Goal: Information Seeking & Learning: Learn about a topic

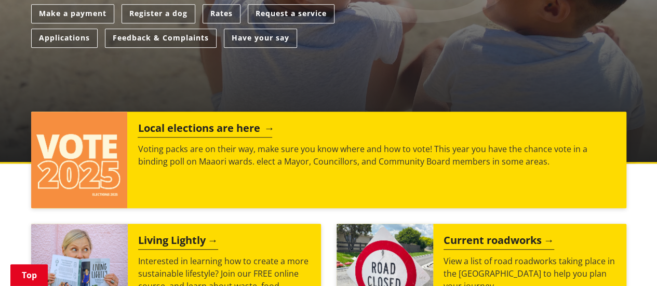
scroll to position [381, 0]
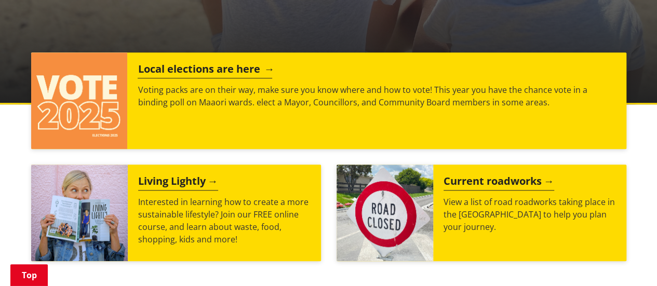
click at [228, 64] on h2 "Local elections are here" at bounding box center [205, 71] width 134 height 16
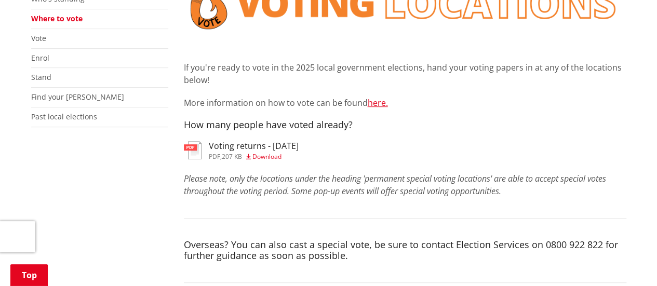
scroll to position [242, 0]
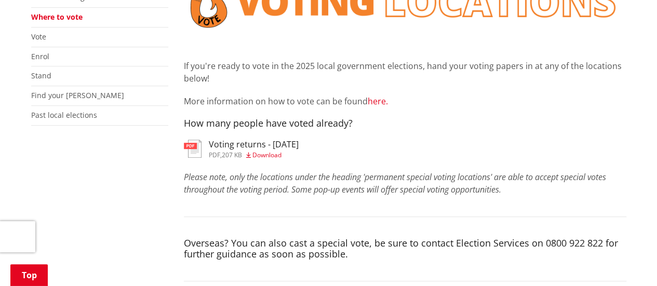
click at [375, 100] on link "here." at bounding box center [378, 101] width 20 height 11
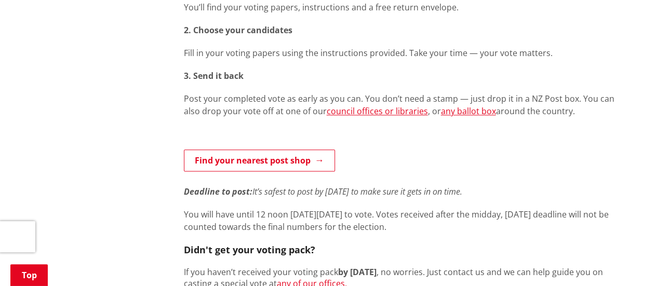
scroll to position [588, 0]
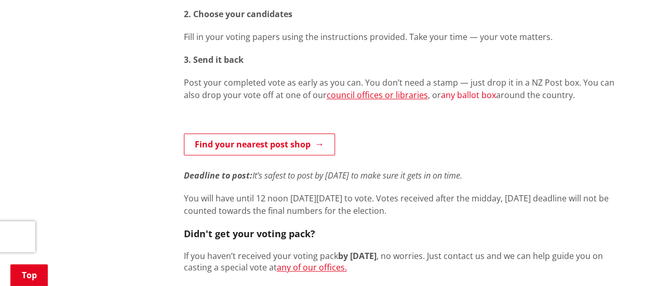
click at [441, 94] on link "any ballot box" at bounding box center [468, 94] width 55 height 11
click at [384, 95] on link "council offices or libraries" at bounding box center [377, 94] width 101 height 11
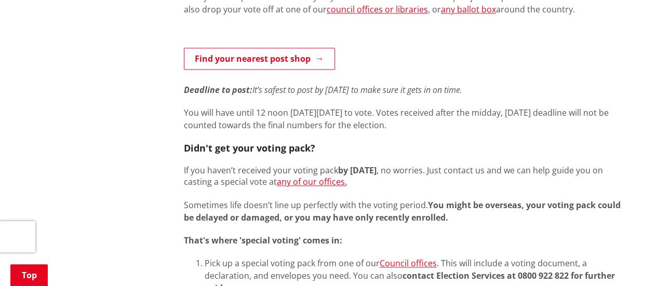
scroll to position [657, 0]
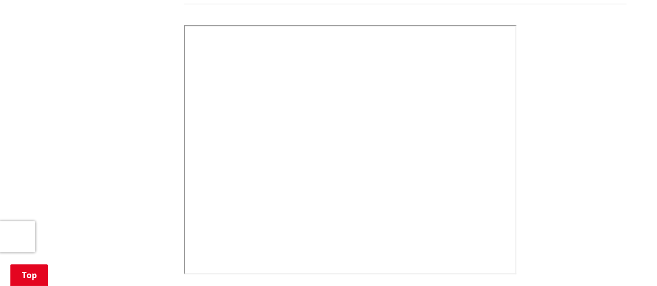
scroll to position [553, 0]
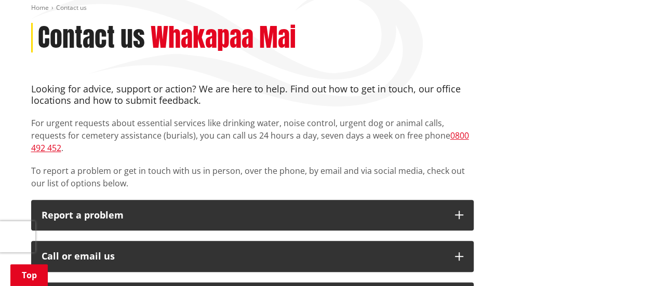
scroll to position [138, 0]
